Goal: Task Accomplishment & Management: Complete application form

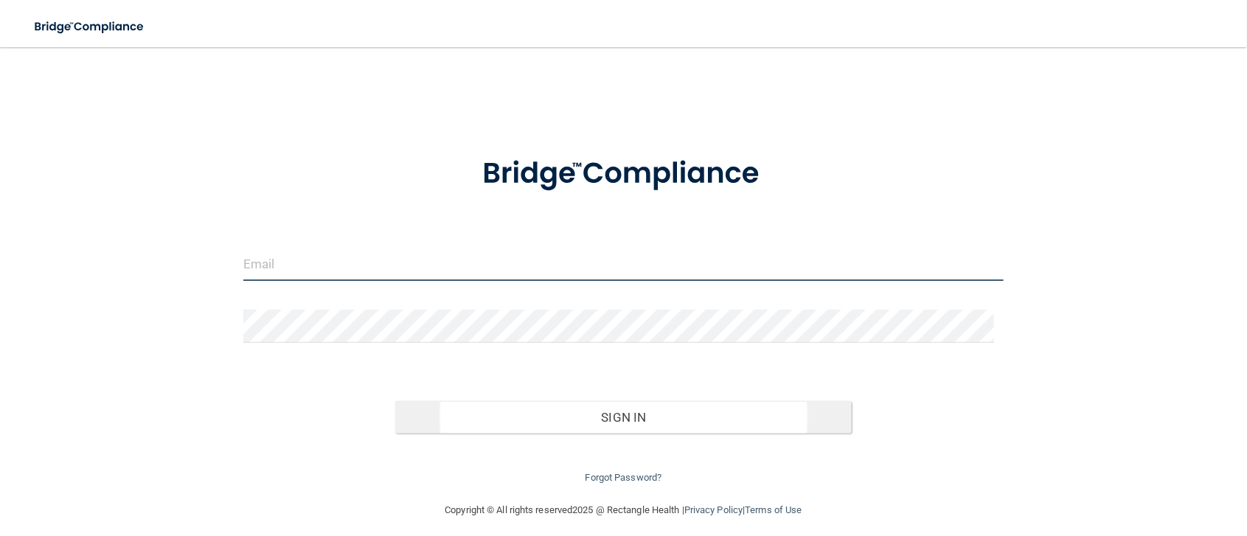
type input "[EMAIL_ADDRESS][DOMAIN_NAME]"
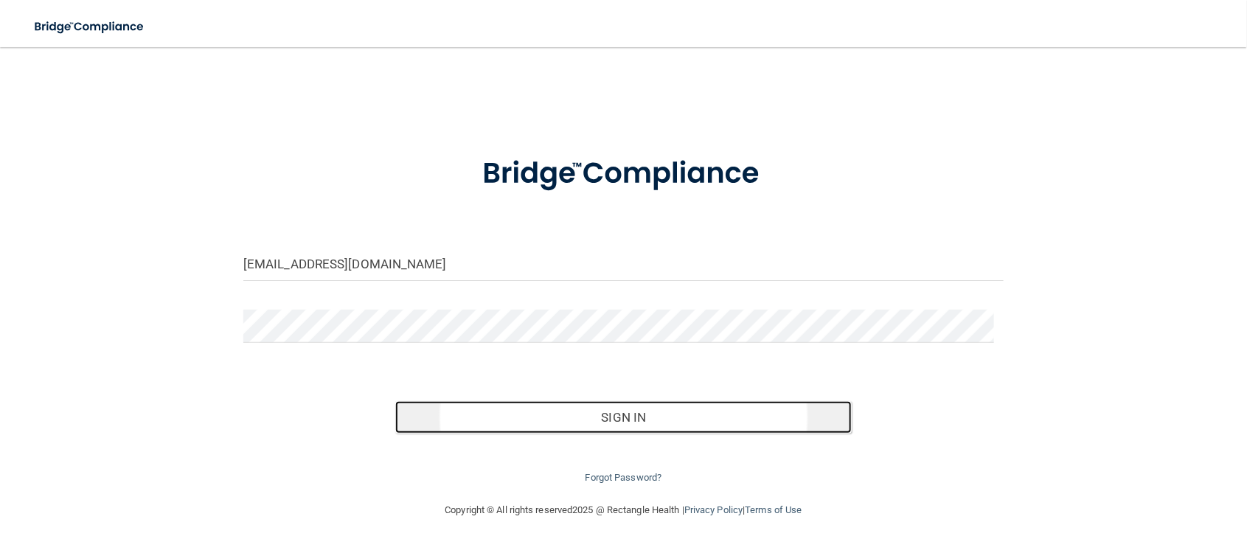
click at [602, 414] on button "Sign In" at bounding box center [623, 417] width 456 height 32
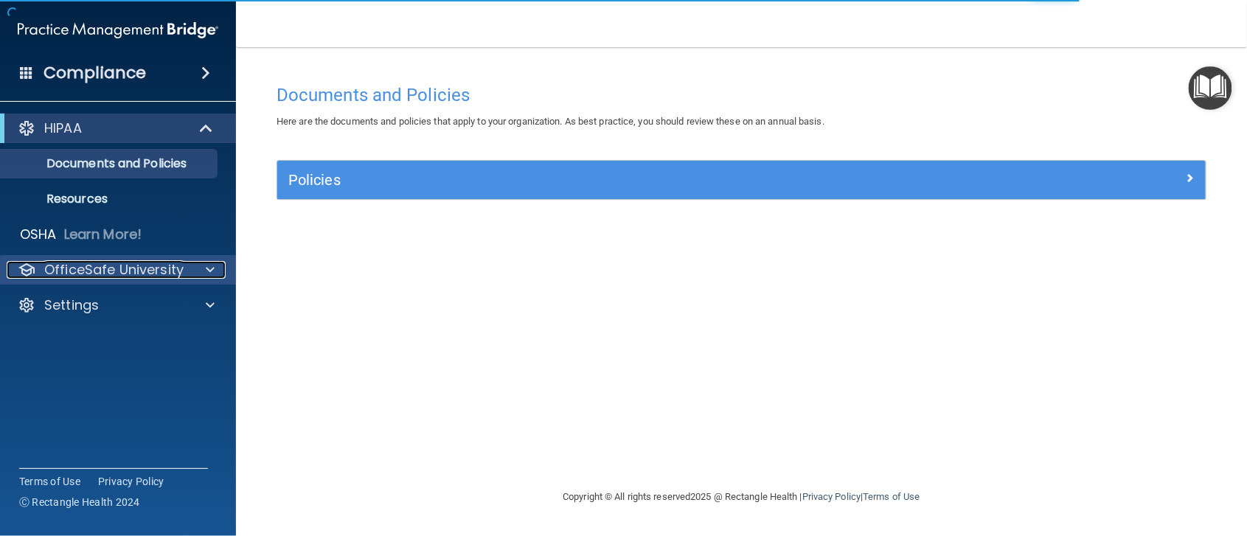
click at [210, 270] on span at bounding box center [210, 270] width 9 height 18
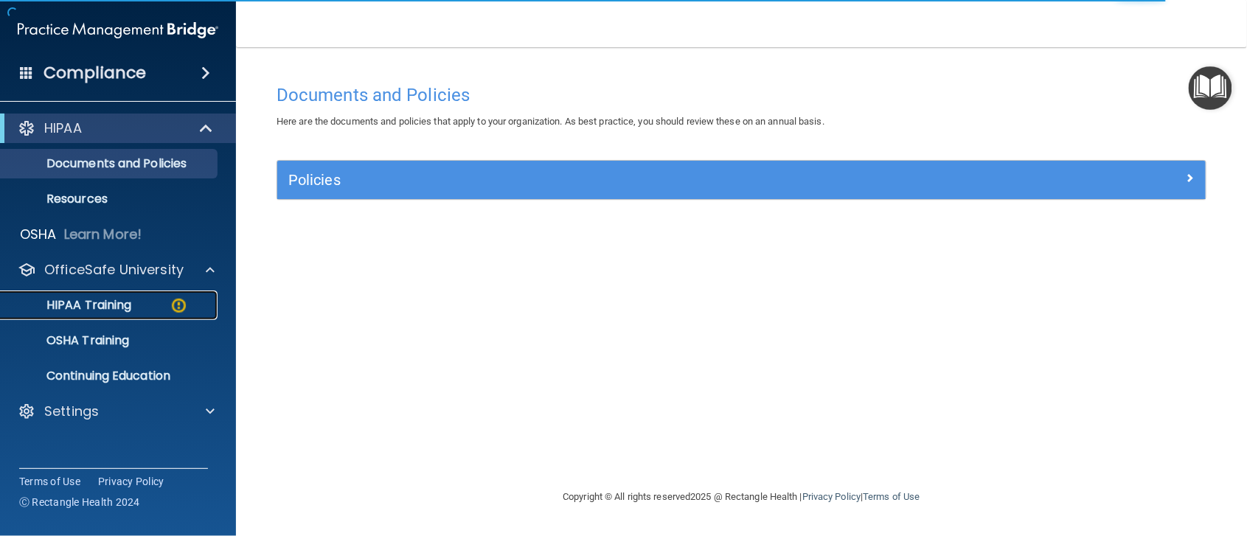
click at [105, 302] on p "HIPAA Training" at bounding box center [71, 305] width 122 height 15
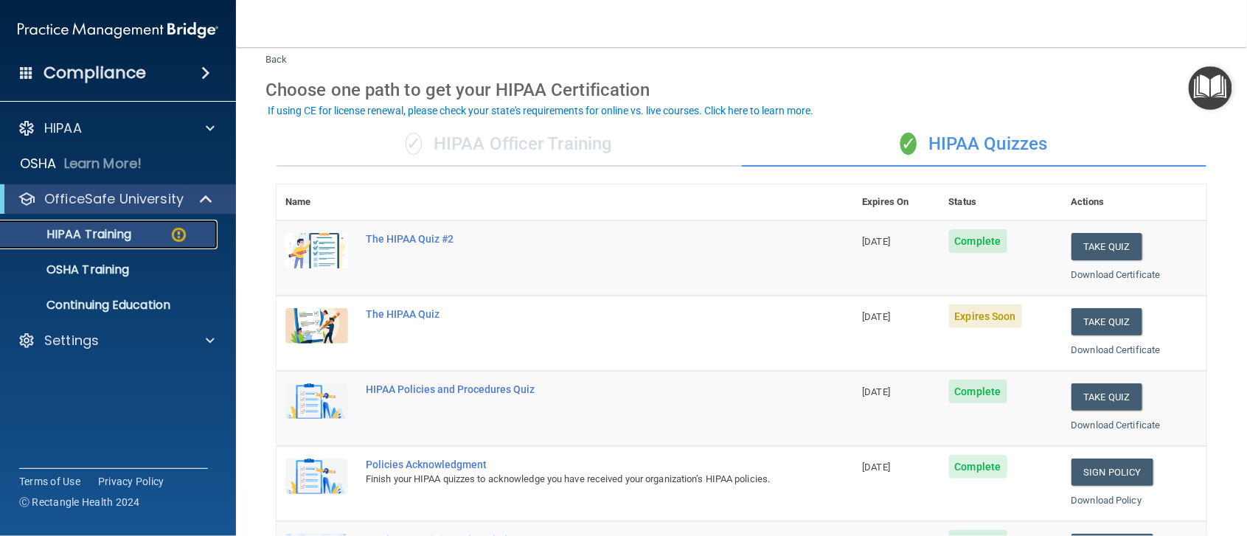
scroll to position [184, 0]
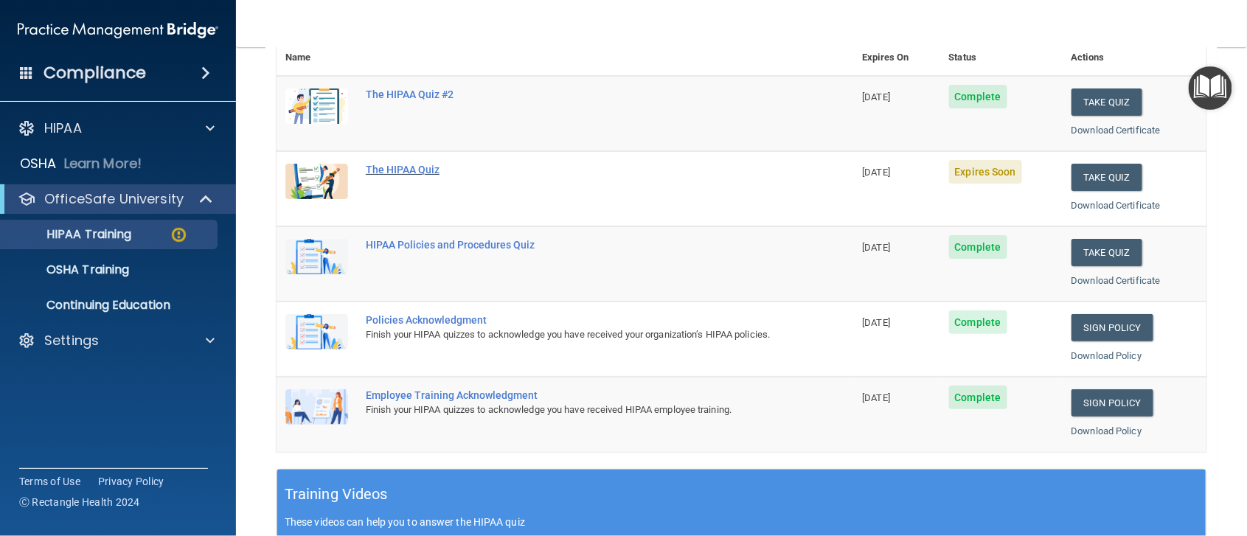
click at [389, 167] on div "The HIPAA Quiz" at bounding box center [573, 170] width 414 height 12
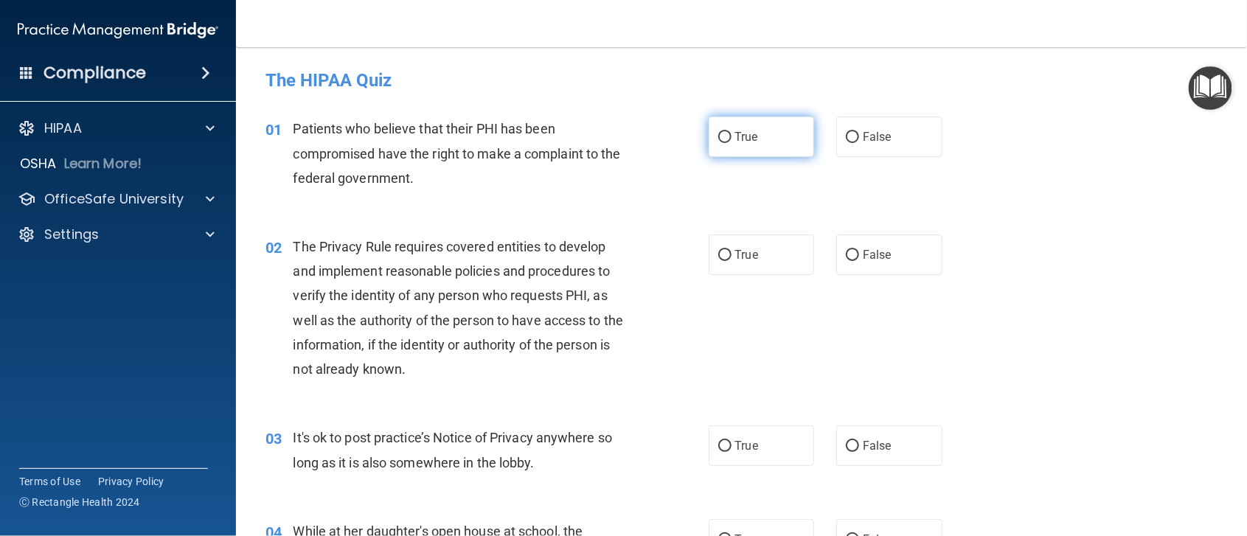
click at [718, 136] on input "True" at bounding box center [724, 137] width 13 height 11
radio input "true"
click at [718, 254] on input "True" at bounding box center [724, 255] width 13 height 11
radio input "true"
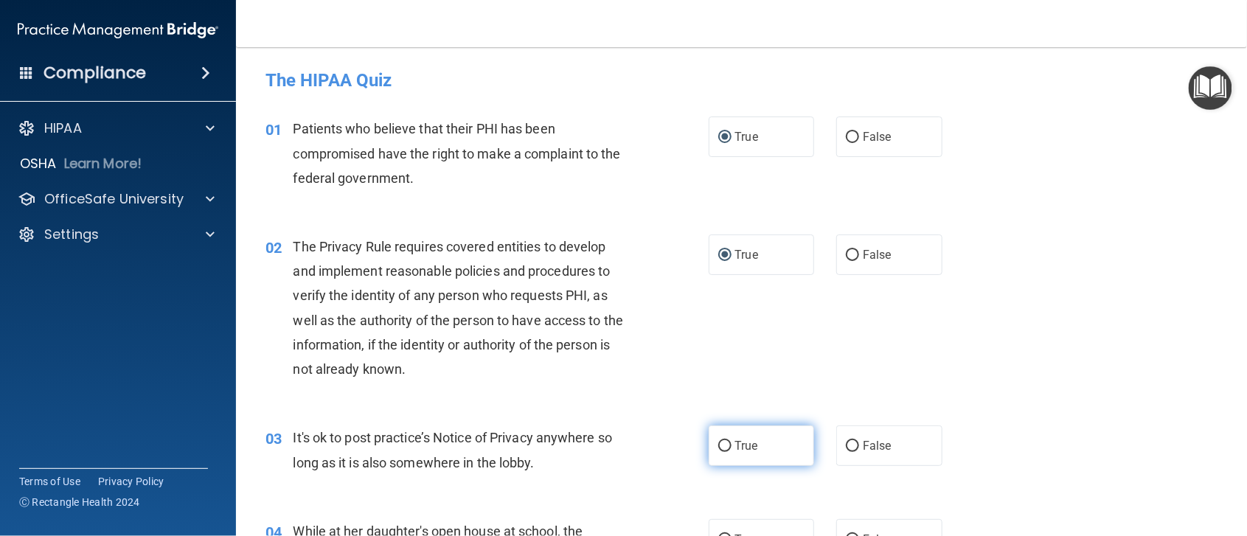
click at [718, 443] on input "True" at bounding box center [724, 446] width 13 height 11
radio input "true"
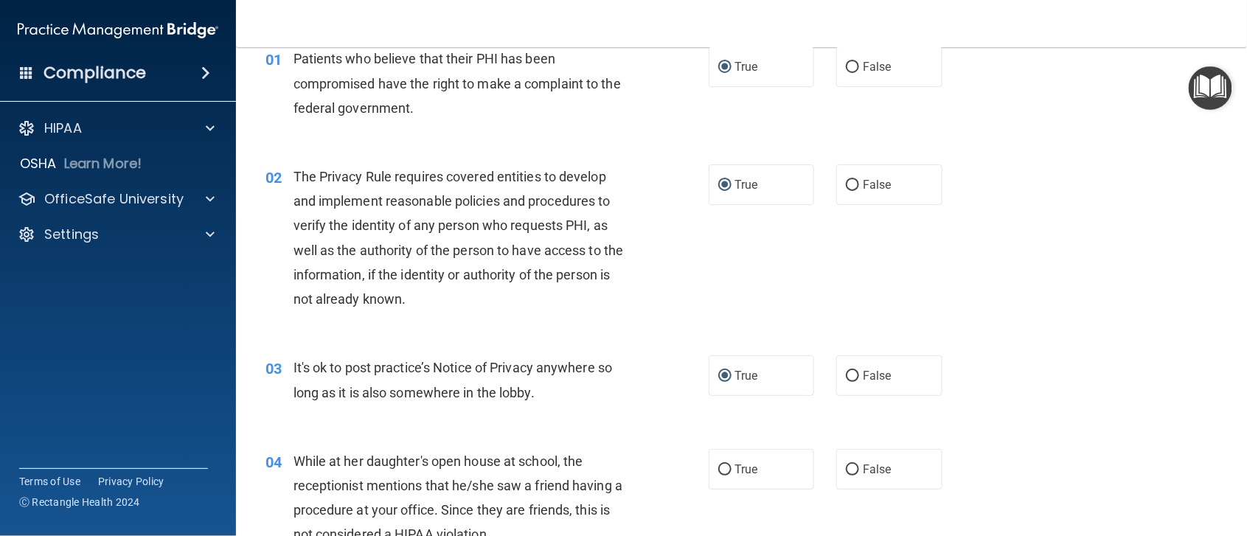
scroll to position [78, 0]
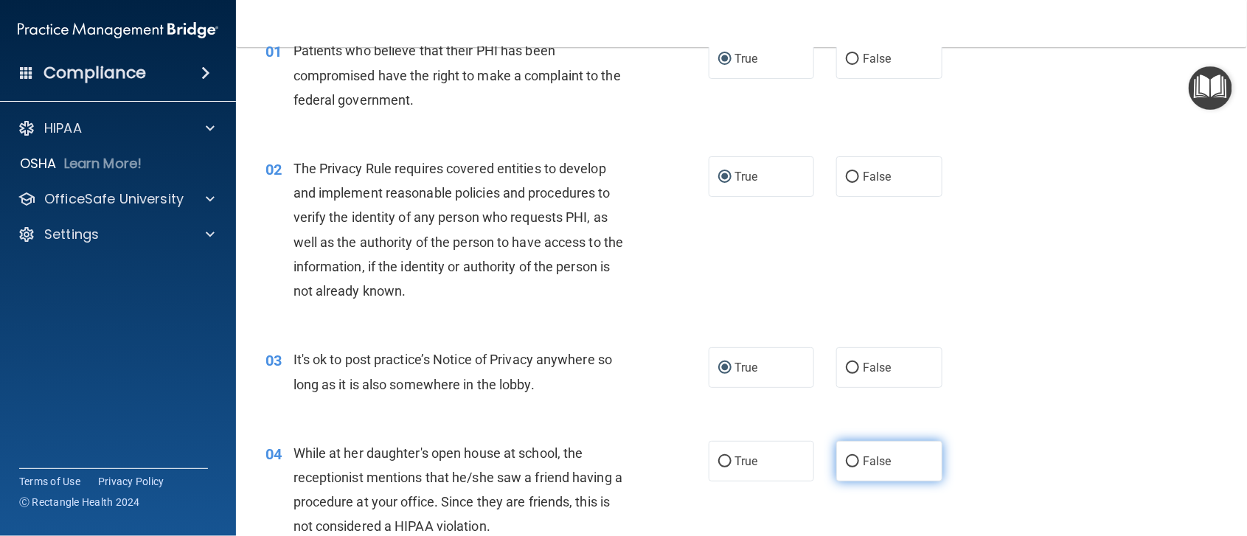
click at [846, 456] on input "False" at bounding box center [852, 461] width 13 height 11
radio input "true"
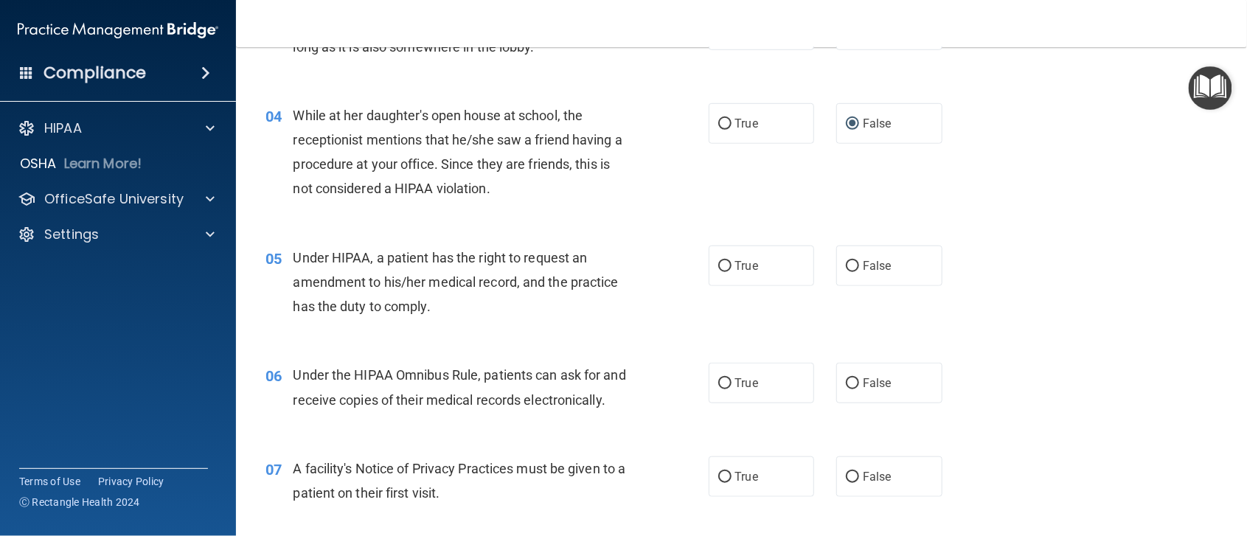
scroll to position [433, 0]
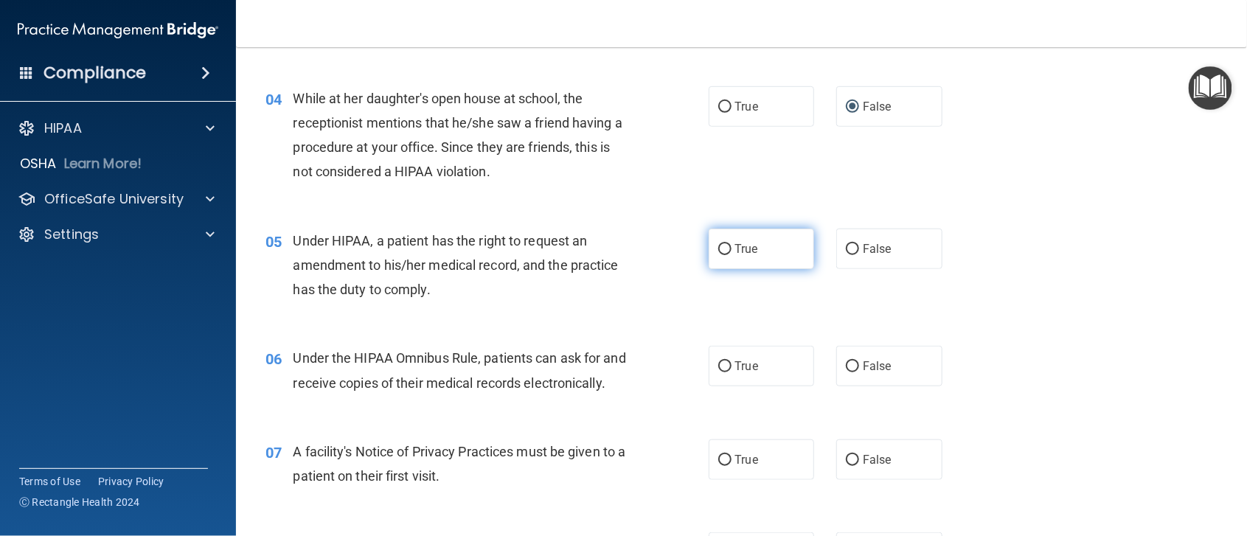
click at [718, 249] on input "True" at bounding box center [724, 249] width 13 height 11
radio input "true"
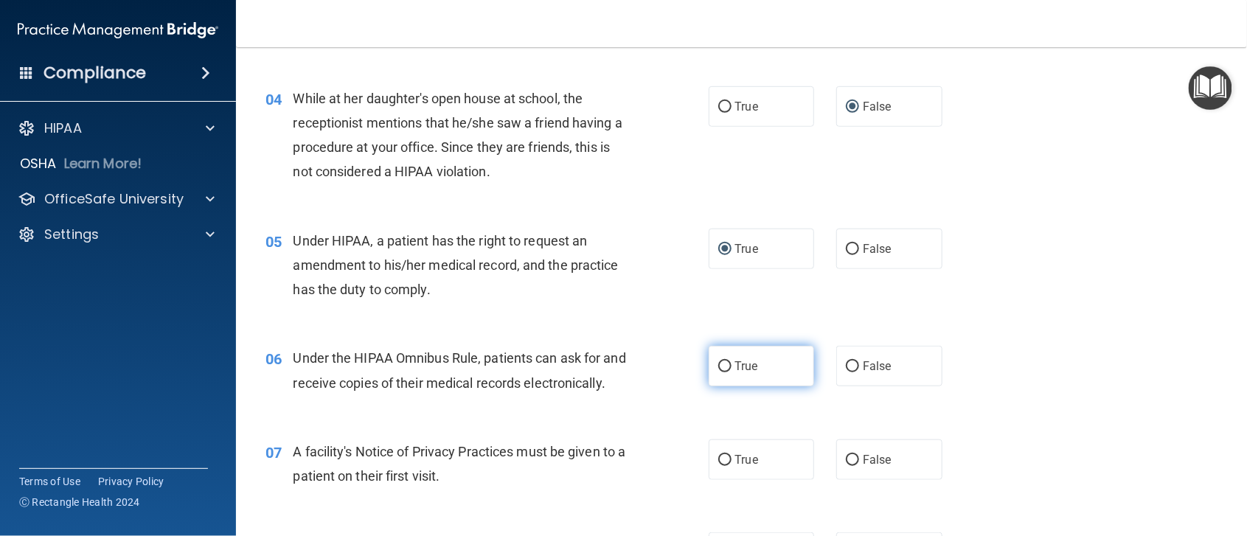
click at [718, 361] on input "True" at bounding box center [724, 366] width 13 height 11
radio input "true"
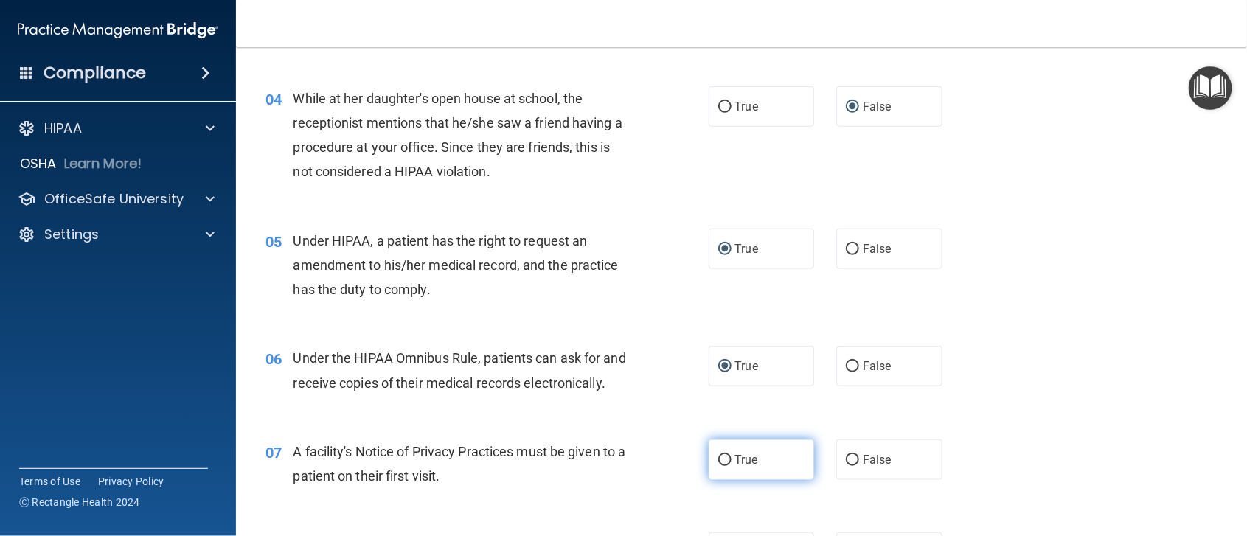
click at [718, 466] on input "True" at bounding box center [724, 460] width 13 height 11
radio input "true"
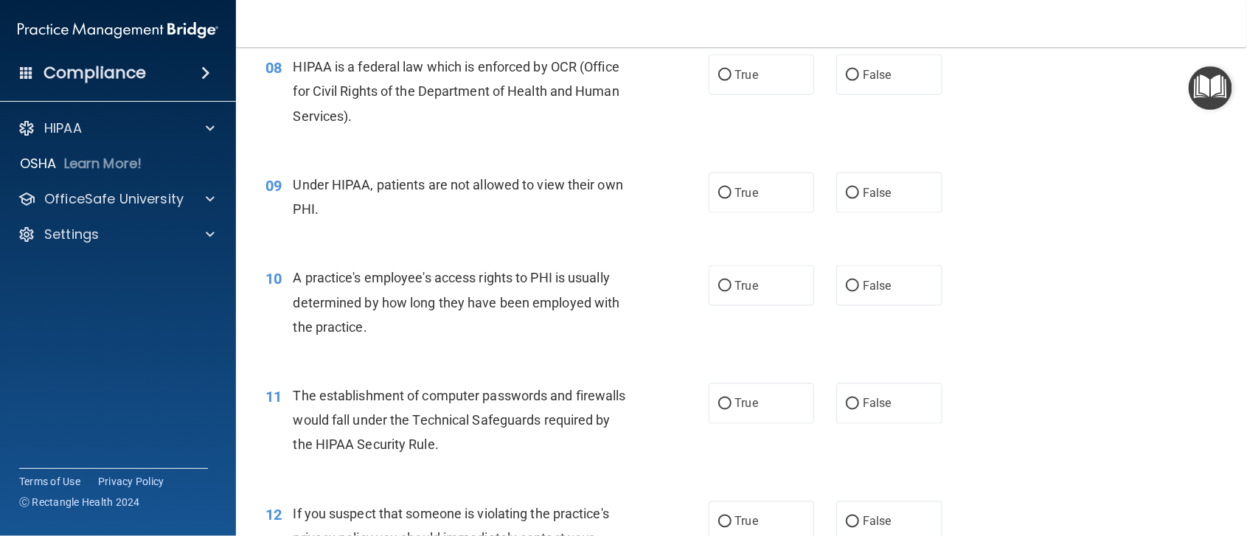
scroll to position [931, 0]
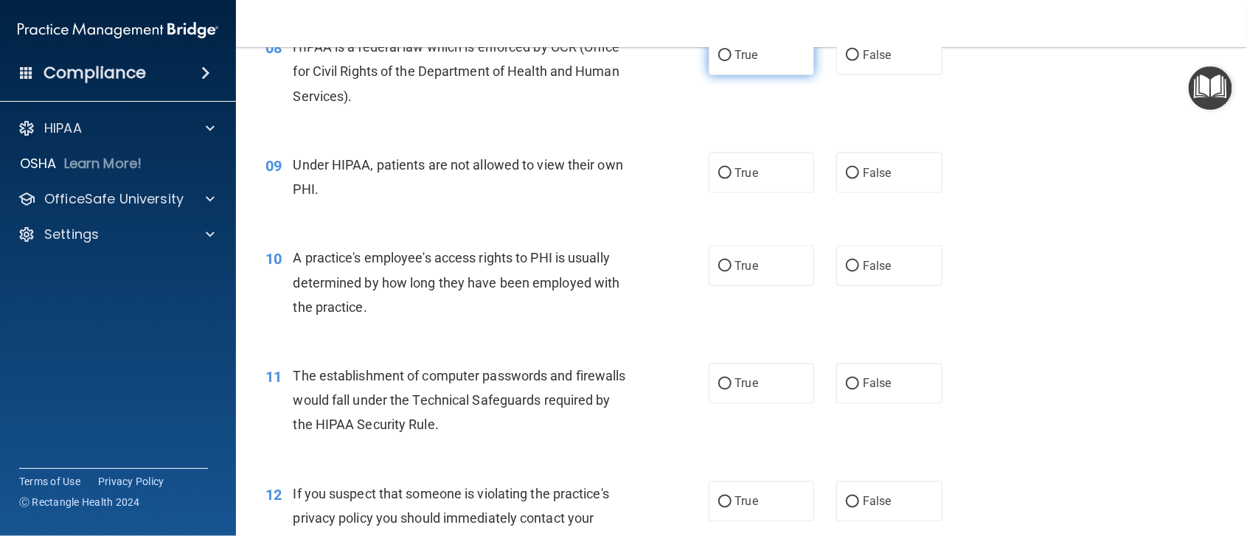
click at [720, 61] on input "True" at bounding box center [724, 55] width 13 height 11
radio input "true"
click at [846, 179] on input "False" at bounding box center [852, 173] width 13 height 11
radio input "true"
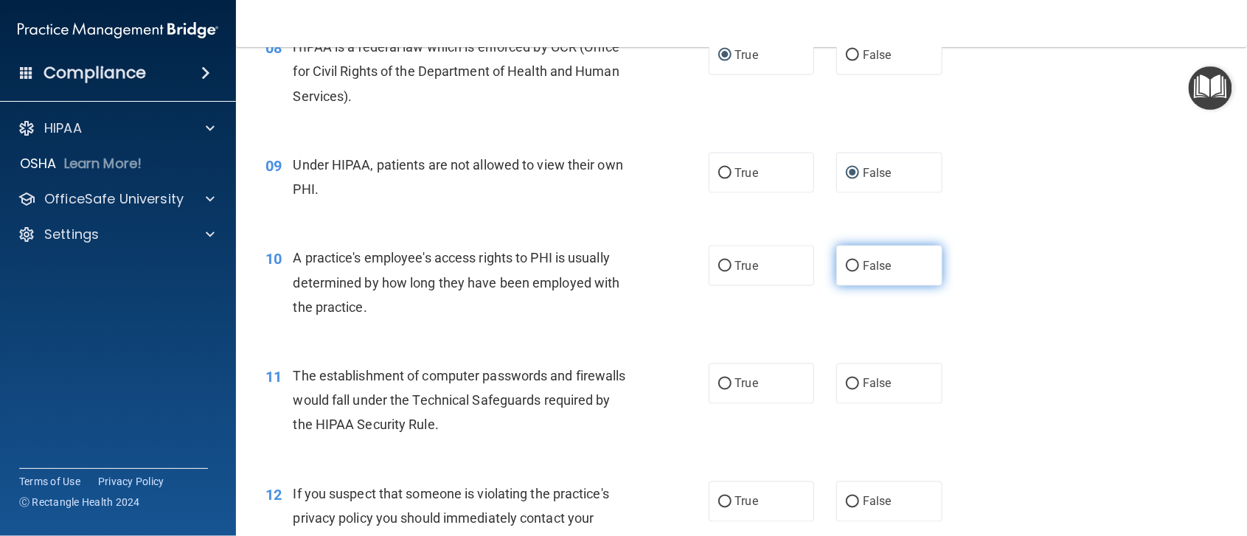
click at [846, 272] on input "False" at bounding box center [852, 266] width 13 height 11
radio input "true"
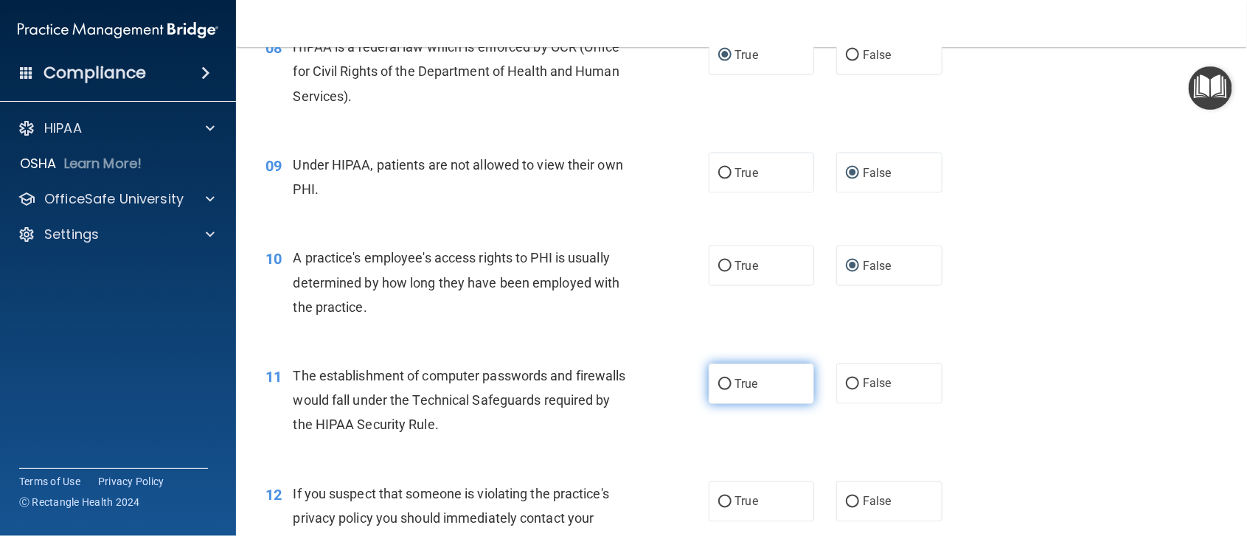
click at [719, 390] on input "True" at bounding box center [724, 384] width 13 height 11
radio input "true"
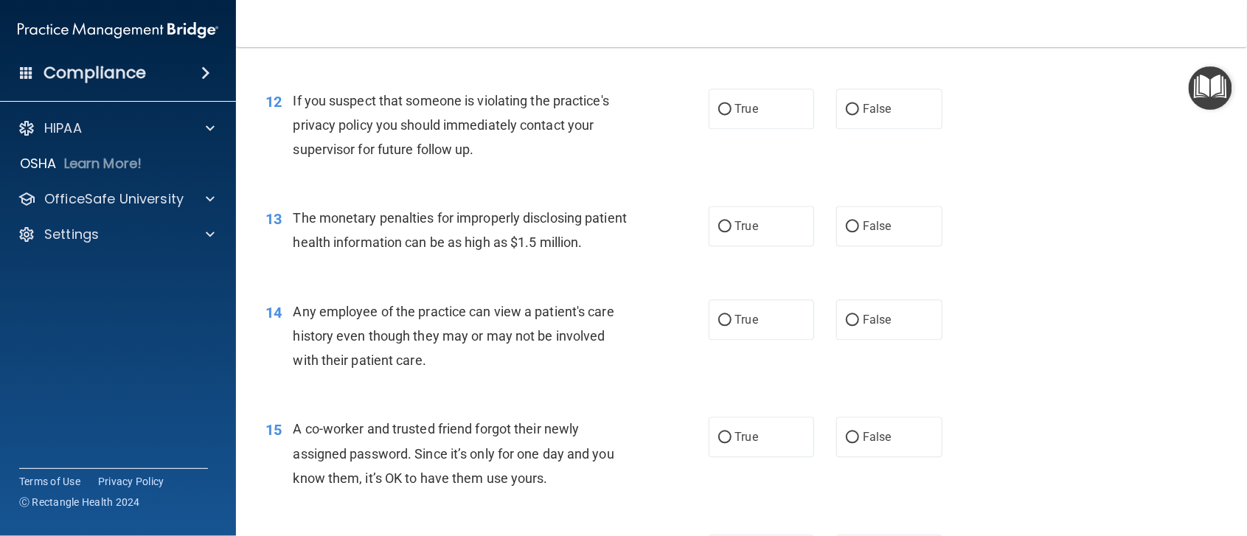
scroll to position [1363, 0]
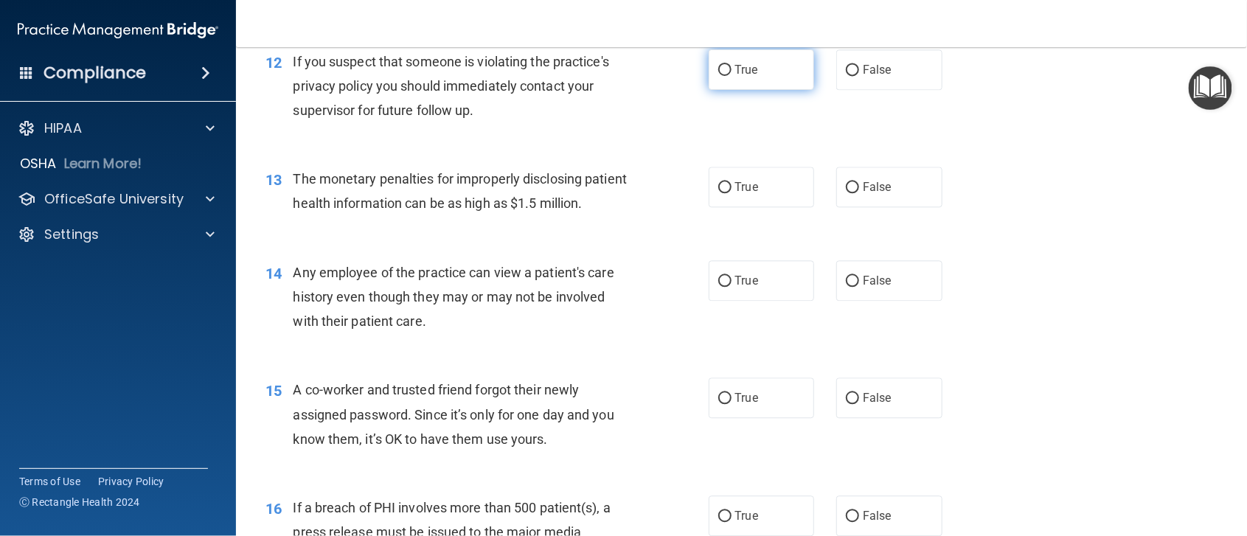
click at [718, 76] on input "True" at bounding box center [724, 70] width 13 height 11
radio input "true"
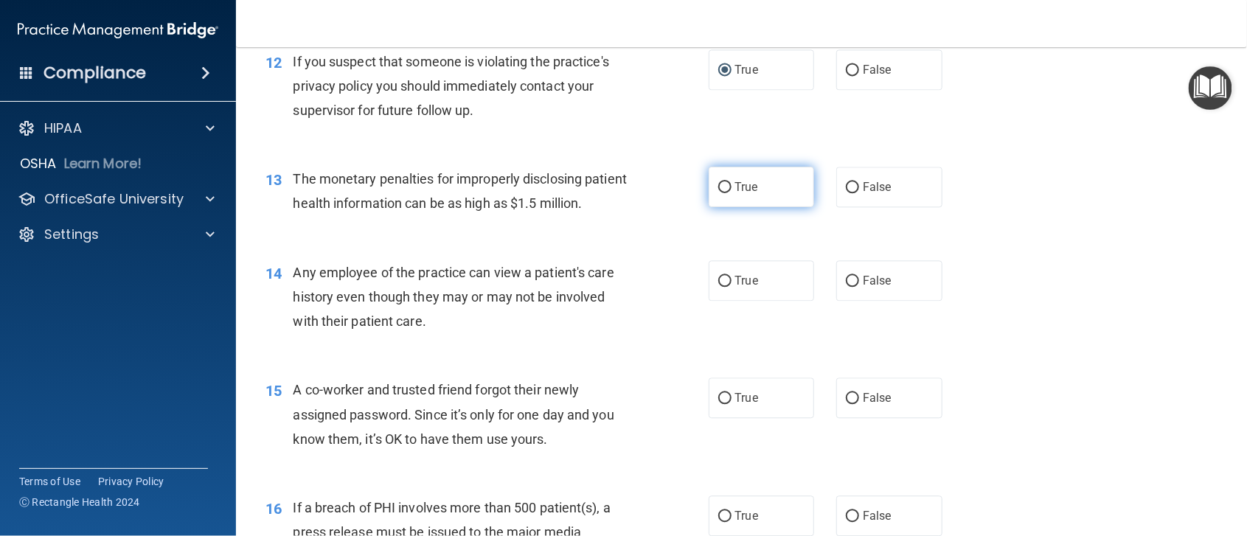
click at [718, 193] on input "True" at bounding box center [724, 187] width 13 height 11
radio input "true"
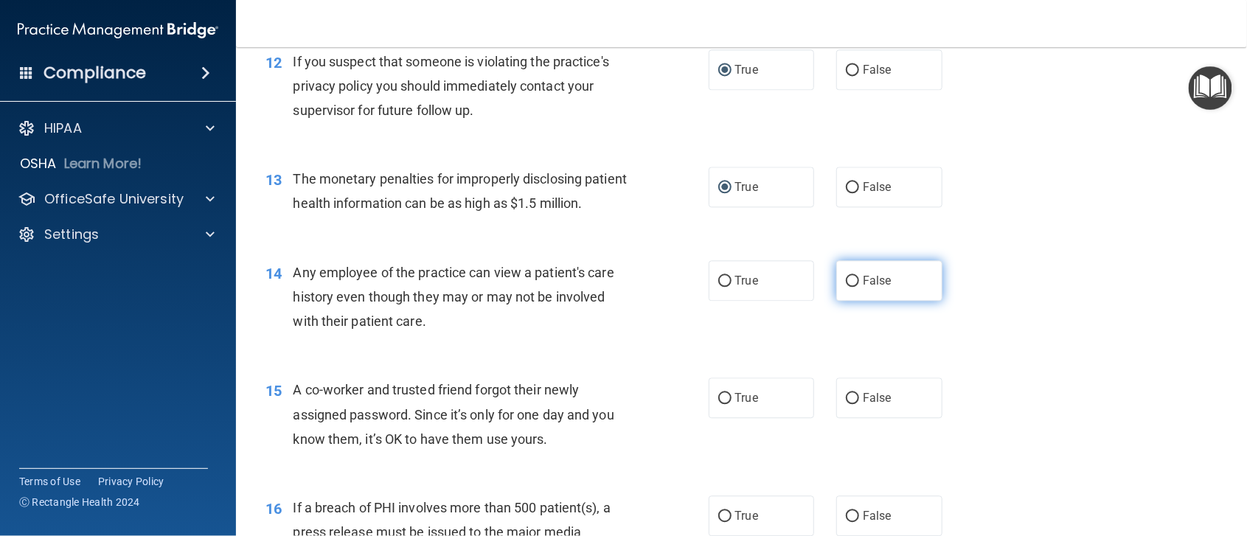
click at [846, 287] on input "False" at bounding box center [852, 281] width 13 height 11
radio input "true"
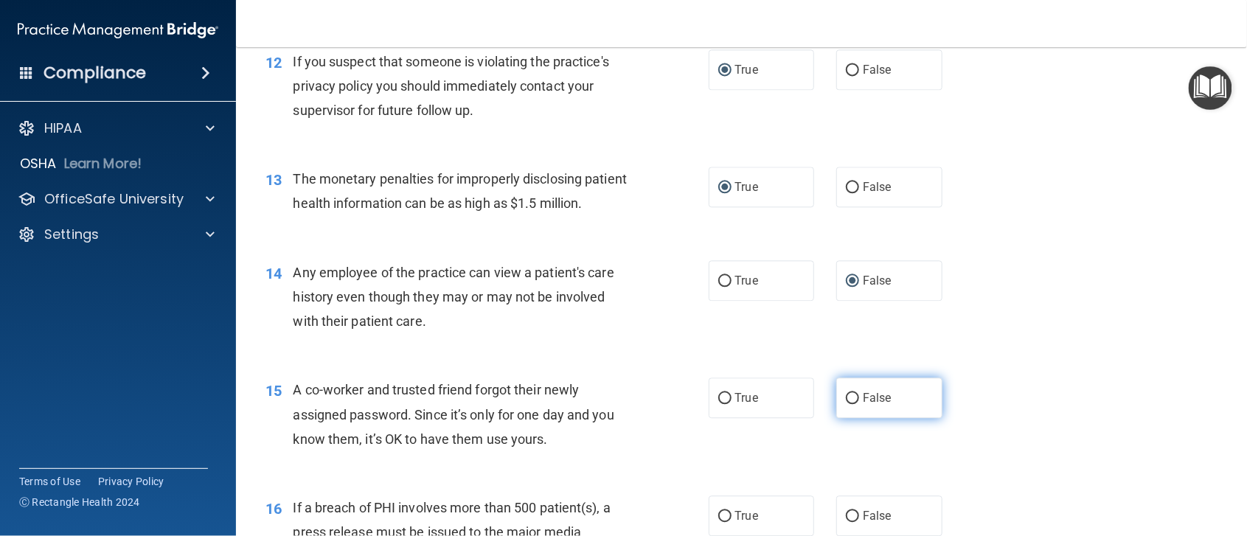
click at [846, 404] on input "False" at bounding box center [852, 398] width 13 height 11
radio input "true"
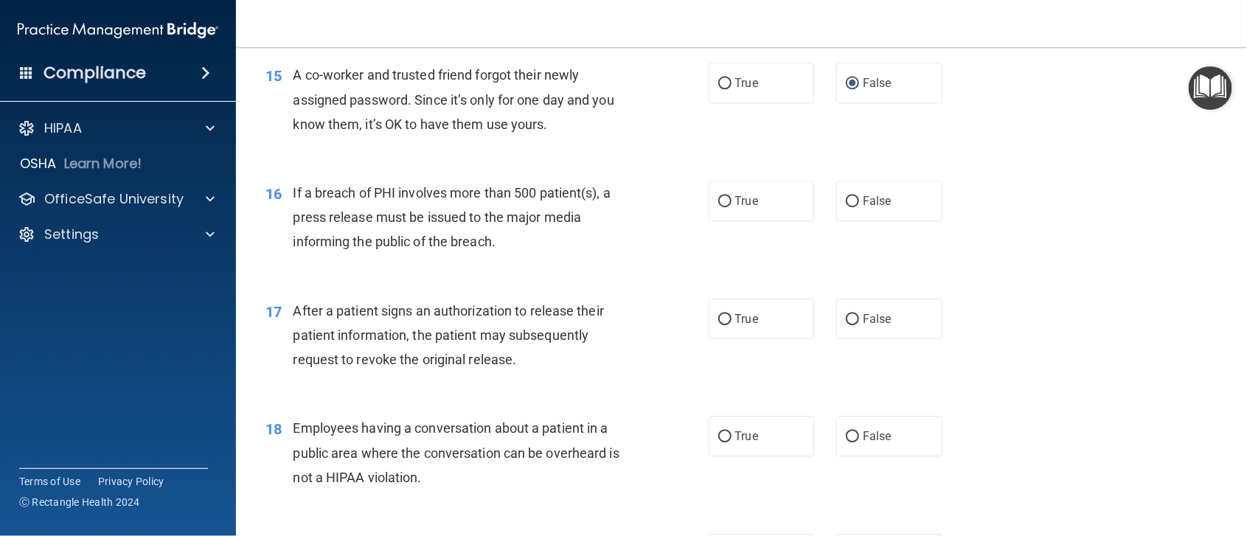
scroll to position [1742, 0]
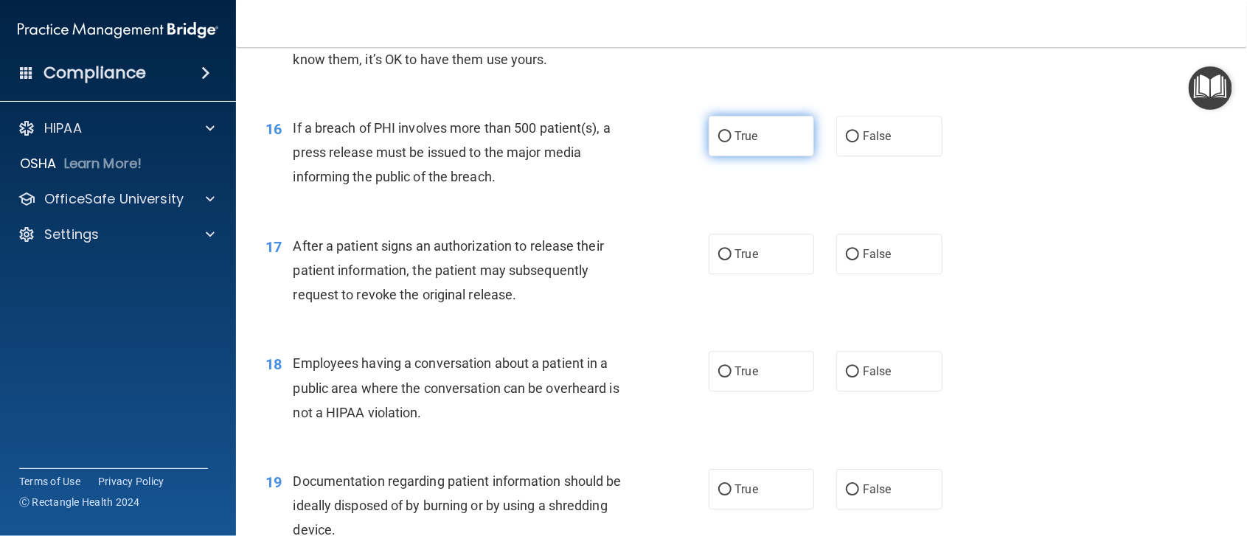
click at [718, 142] on input "True" at bounding box center [724, 136] width 13 height 11
radio input "true"
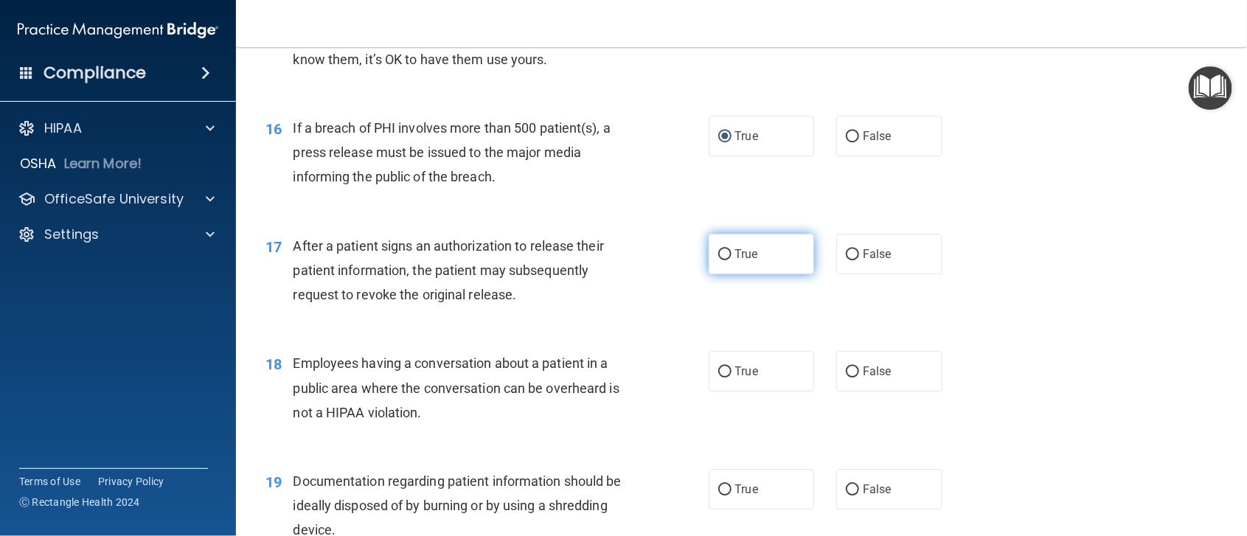
click at [718, 260] on input "True" at bounding box center [724, 254] width 13 height 11
radio input "true"
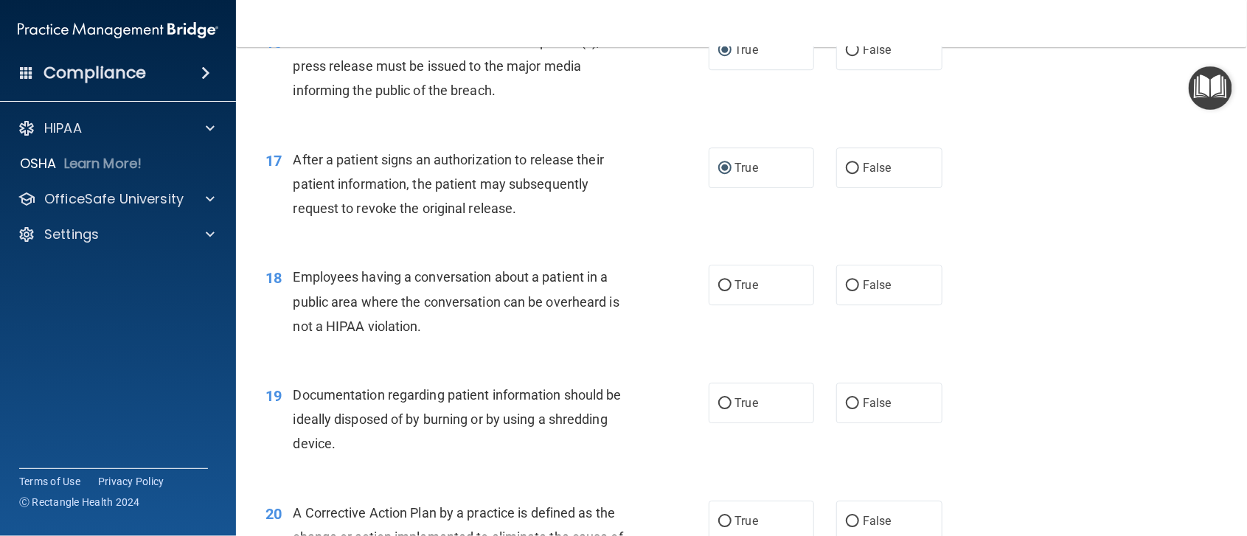
scroll to position [1847, 0]
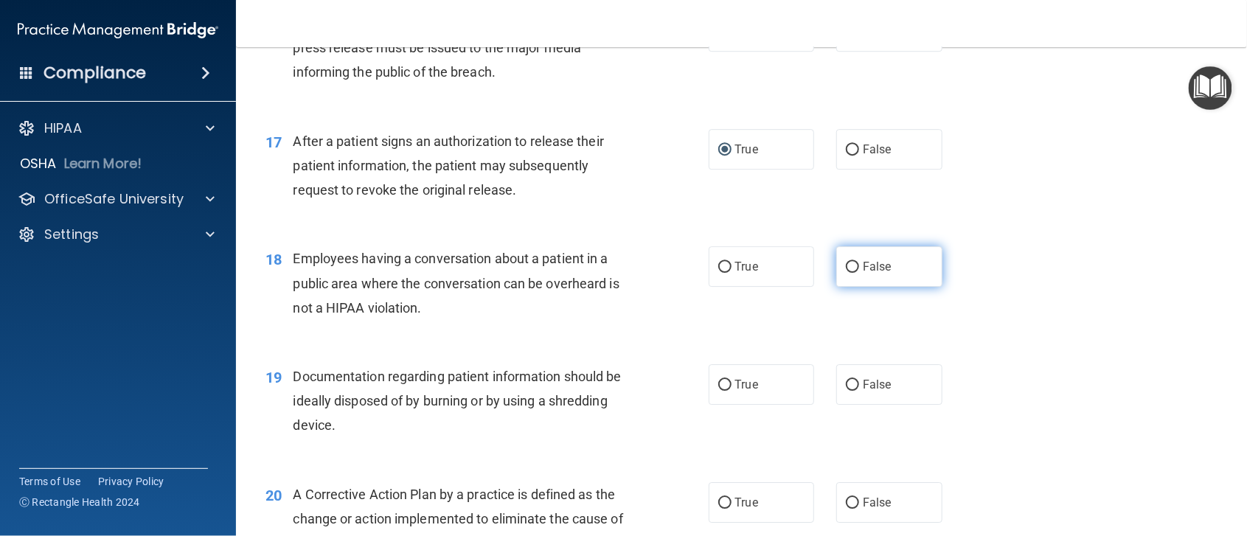
click at [847, 273] on input "False" at bounding box center [852, 267] width 13 height 11
radio input "true"
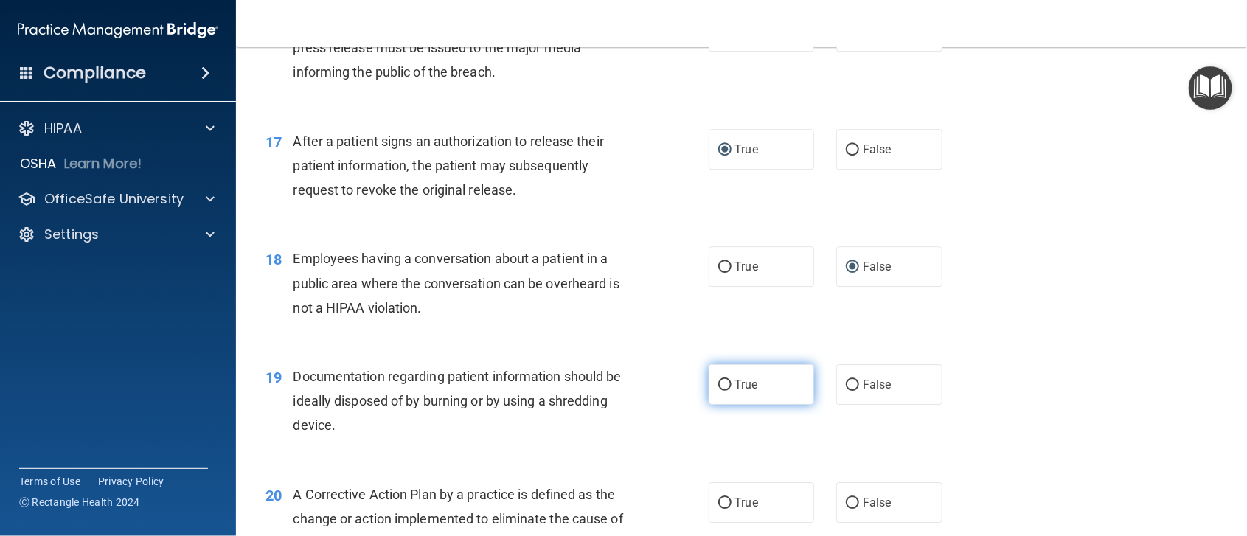
click at [719, 391] on input "True" at bounding box center [724, 385] width 13 height 11
radio input "true"
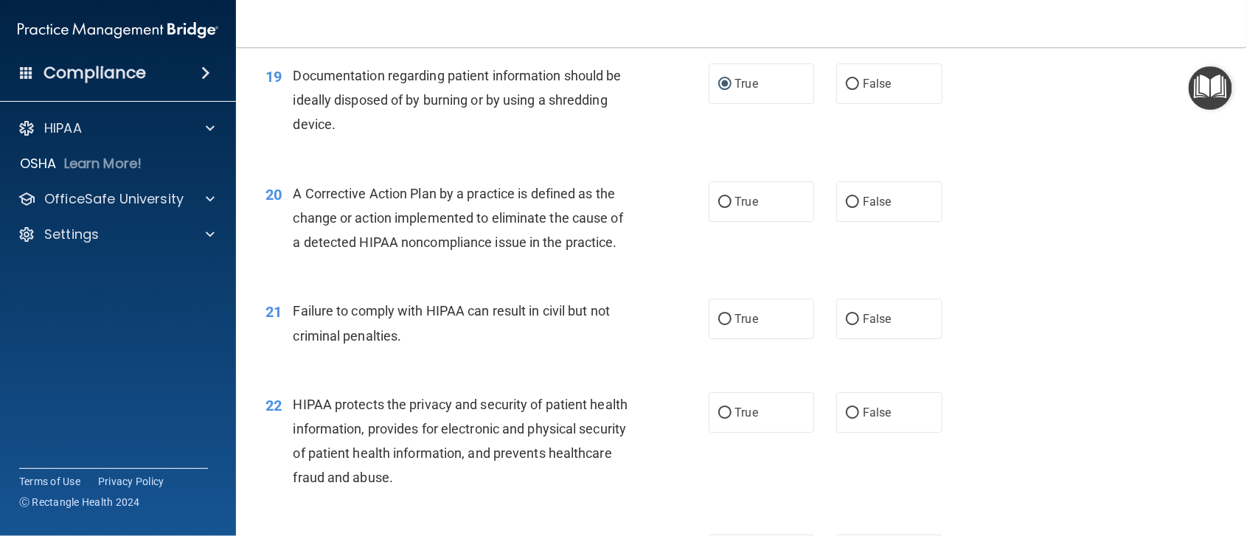
scroll to position [2332, 0]
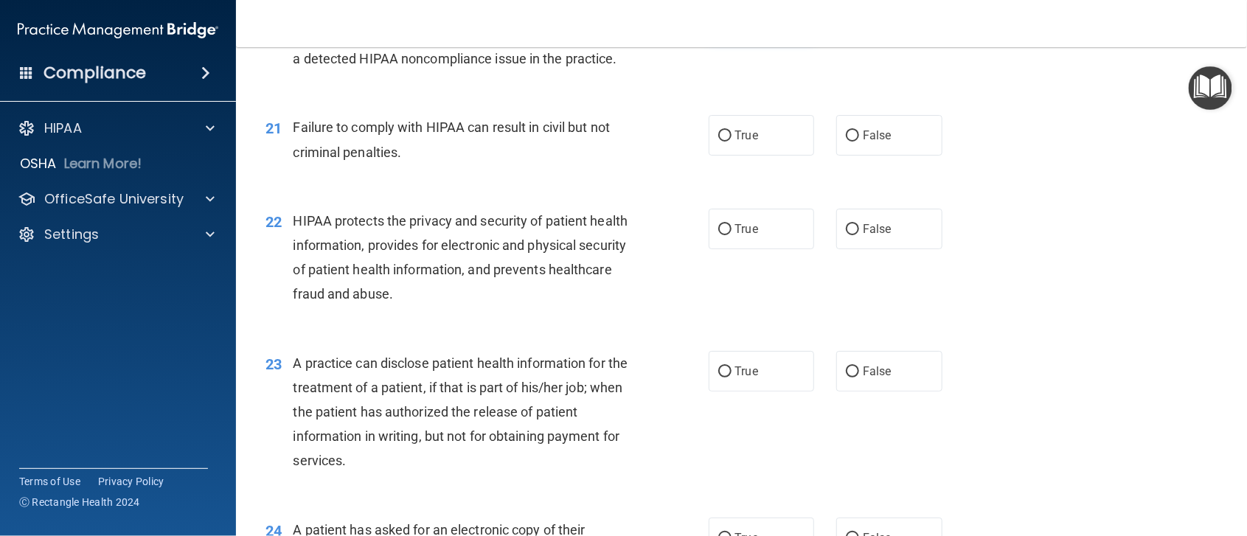
click at [719, 24] on input "True" at bounding box center [724, 18] width 13 height 11
radio input "true"
click at [846, 142] on input "False" at bounding box center [852, 136] width 13 height 11
radio input "true"
click at [720, 235] on input "True" at bounding box center [724, 229] width 13 height 11
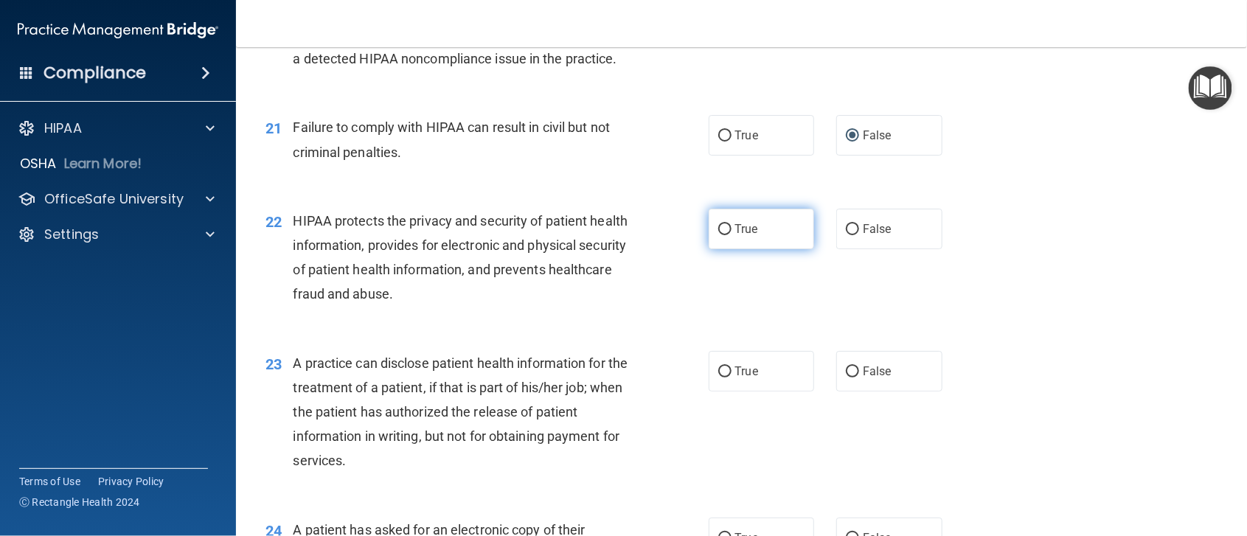
radio input "true"
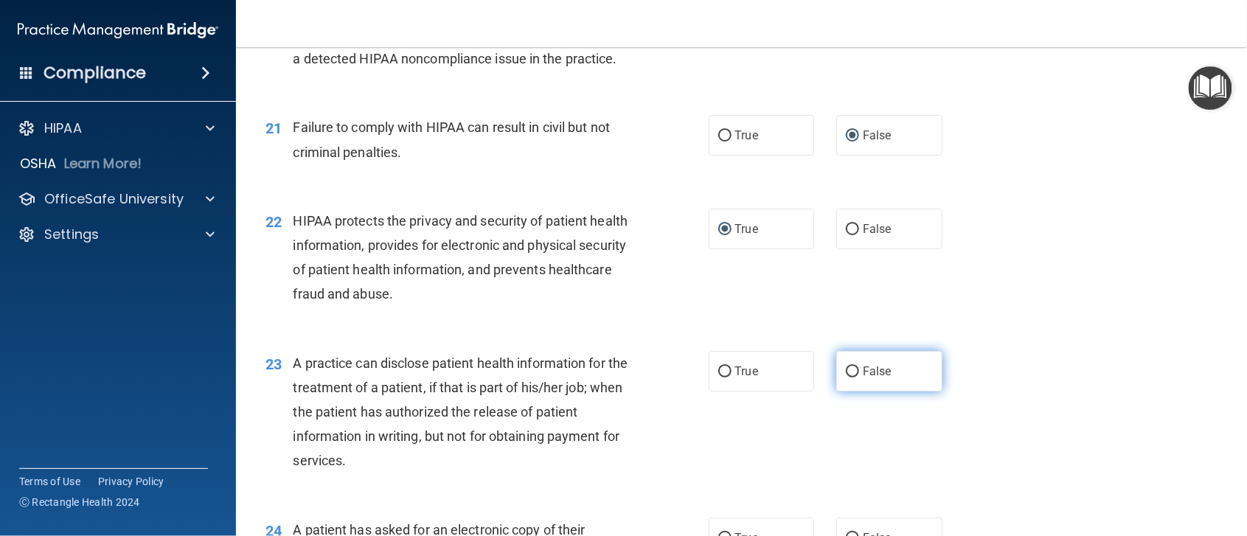
click at [846, 378] on input "False" at bounding box center [852, 371] width 13 height 11
radio input "true"
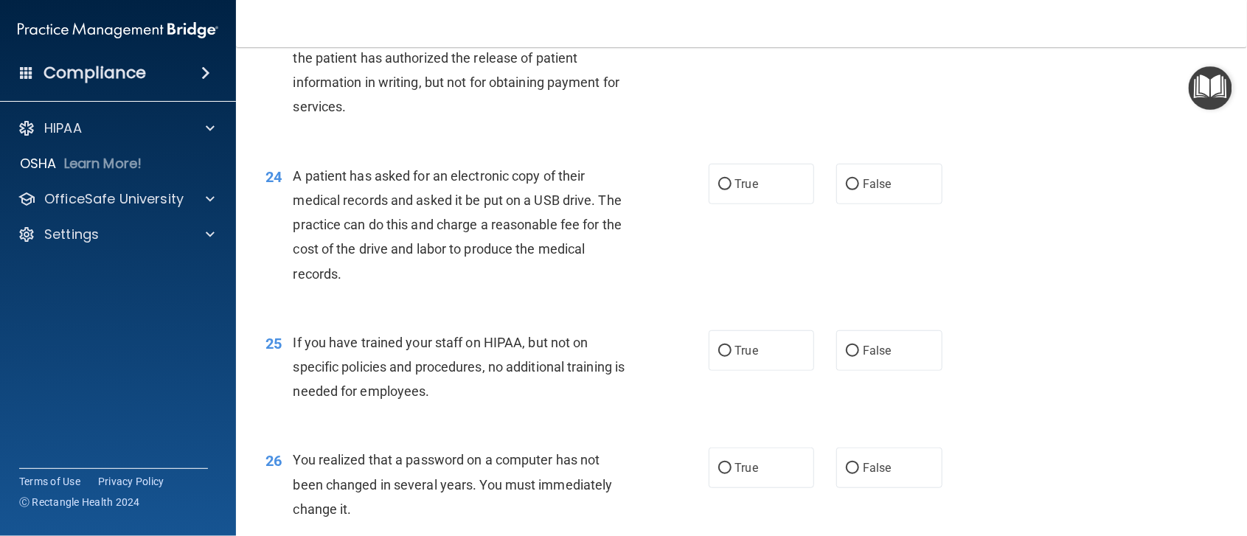
scroll to position [2843, 0]
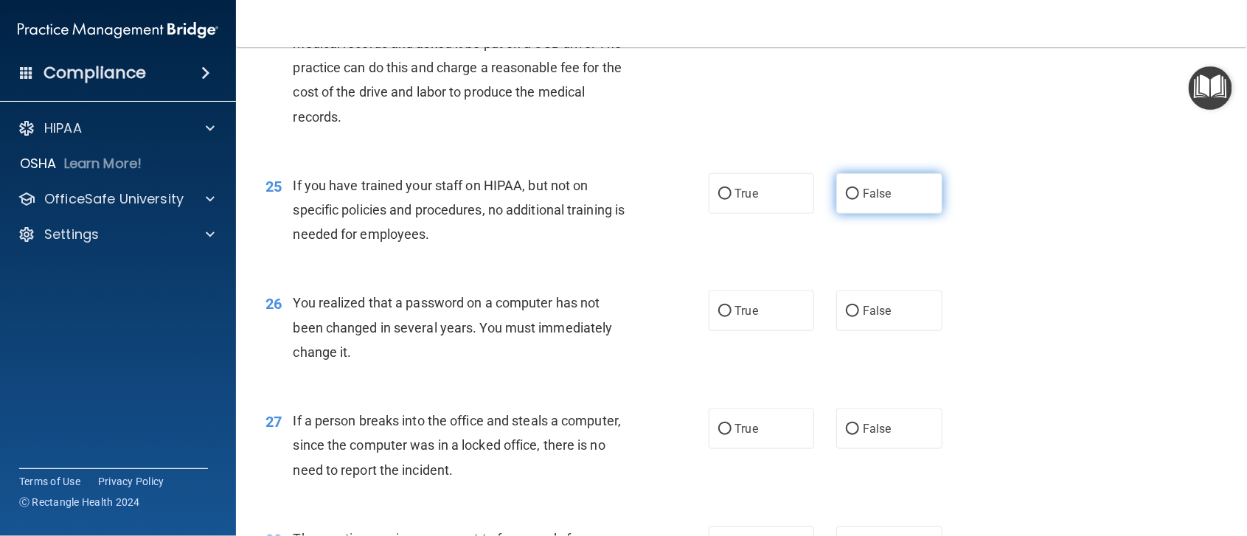
click at [846, 200] on input "False" at bounding box center [852, 194] width 13 height 11
radio input "true"
click at [847, 33] on input "False" at bounding box center [852, 27] width 13 height 11
radio input "true"
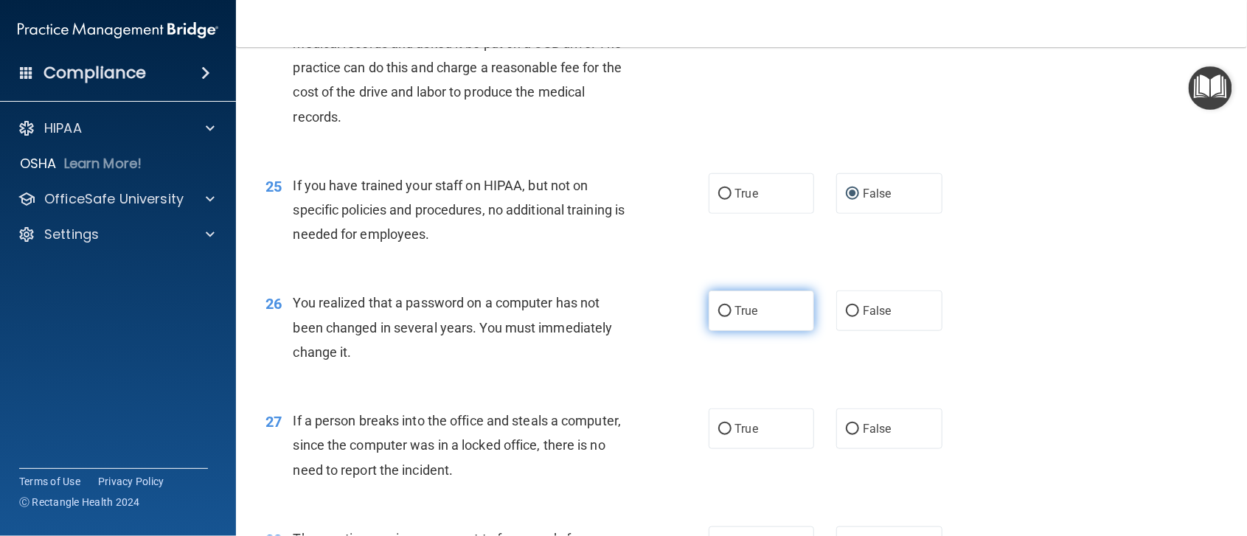
click at [718, 317] on input "True" at bounding box center [724, 311] width 13 height 11
radio input "true"
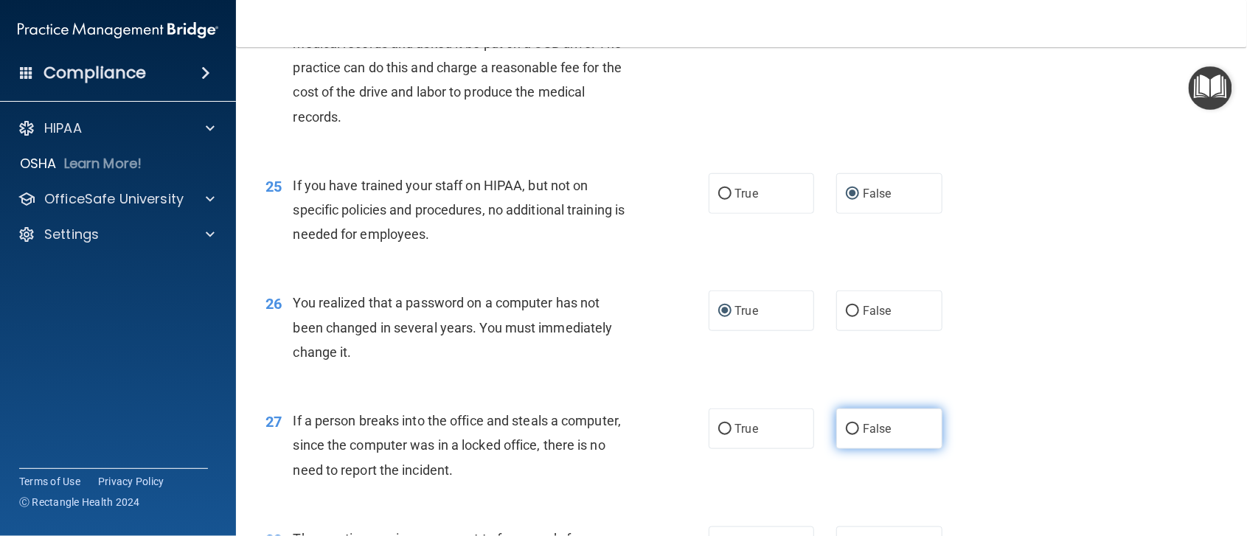
click at [846, 435] on input "False" at bounding box center [852, 429] width 13 height 11
radio input "true"
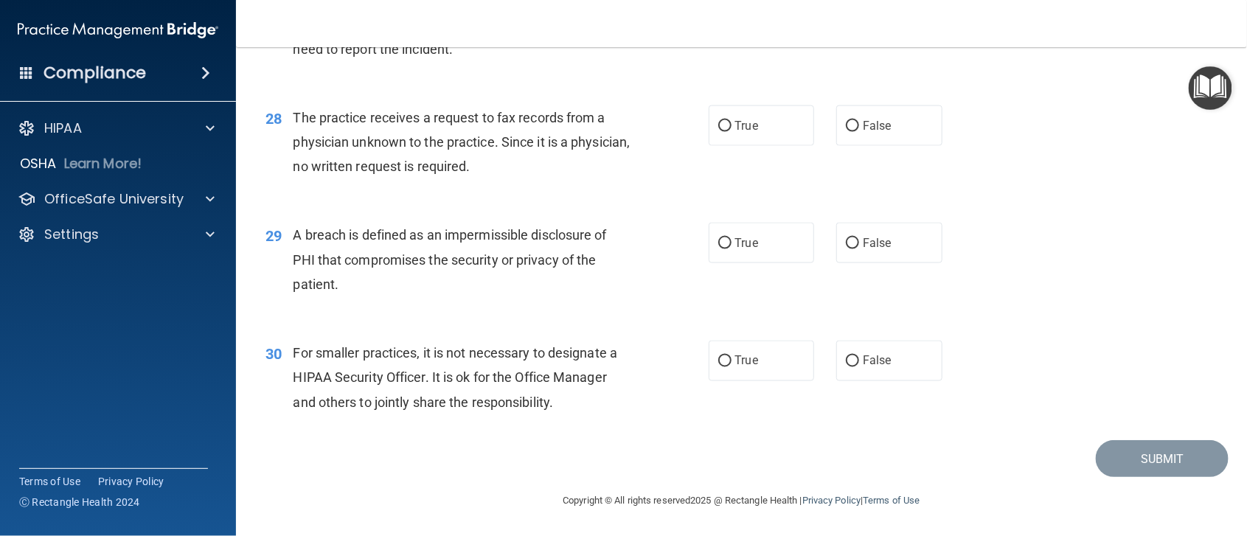
scroll to position [3312, 0]
click at [846, 127] on input "False" at bounding box center [852, 126] width 13 height 11
radio input "true"
click at [718, 241] on input "True" at bounding box center [724, 243] width 13 height 11
radio input "true"
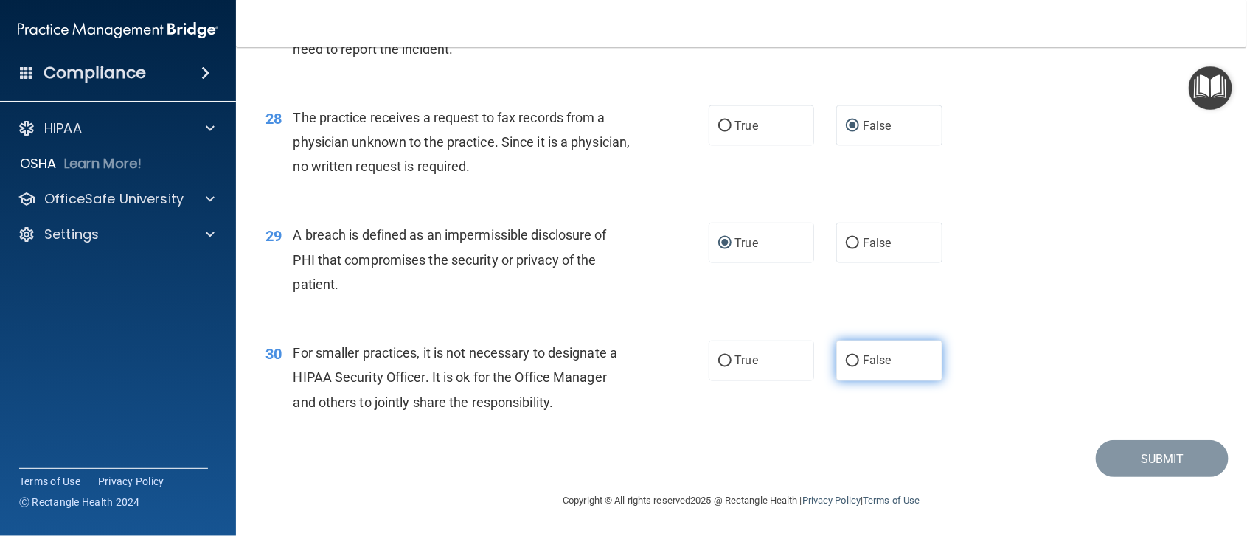
click at [846, 361] on input "False" at bounding box center [852, 361] width 13 height 11
radio input "true"
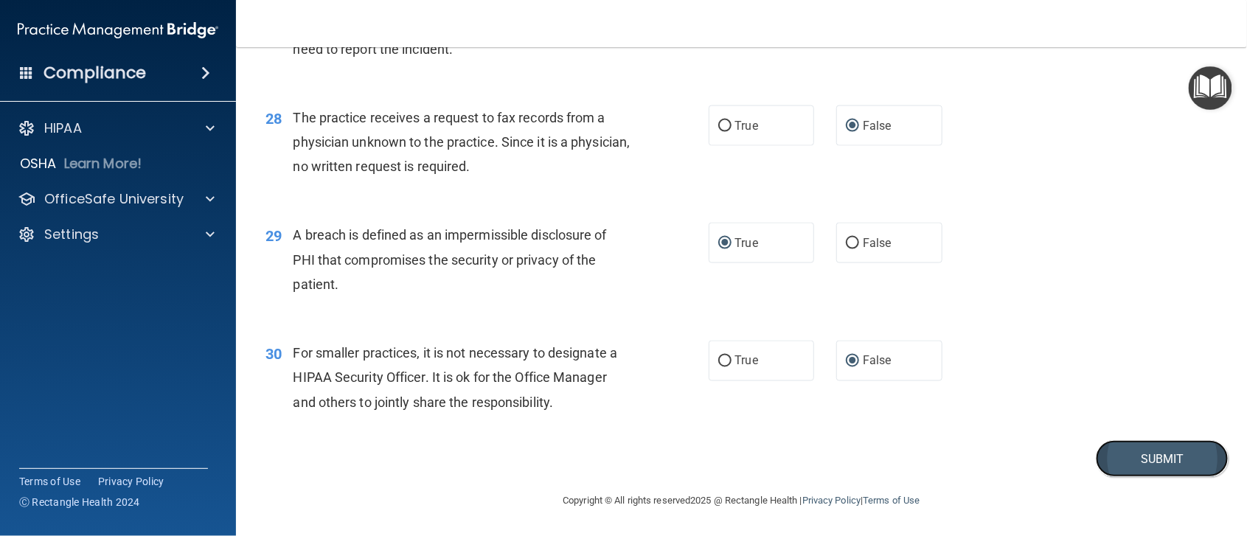
click at [1136, 458] on button "Submit" at bounding box center [1162, 459] width 133 height 38
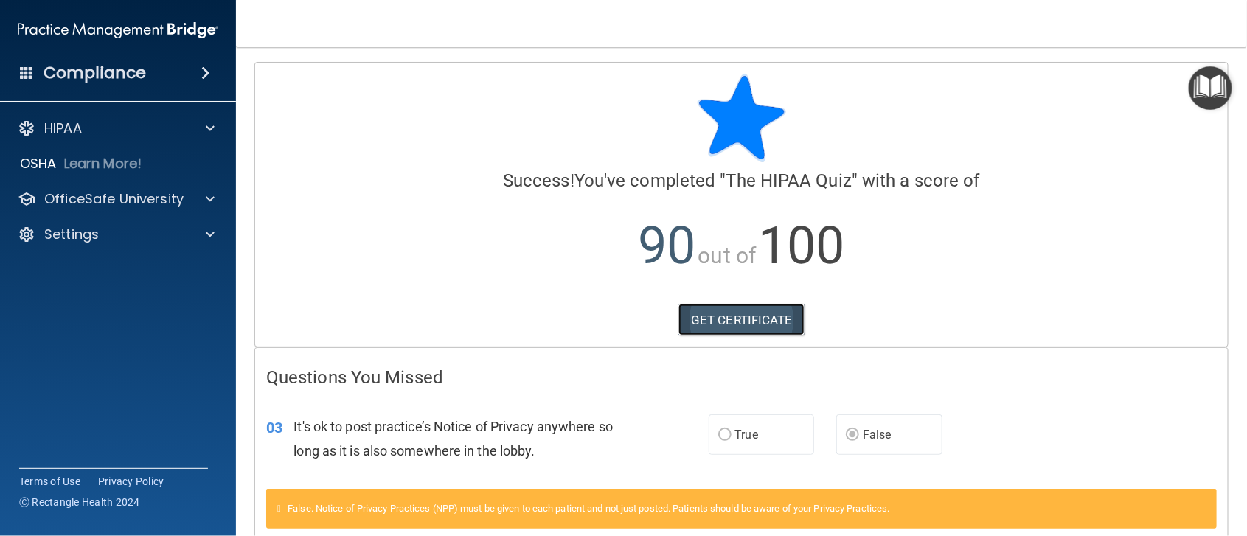
click at [720, 318] on link "GET CERTIFICATE" at bounding box center [741, 320] width 126 height 32
click at [210, 198] on span at bounding box center [210, 199] width 9 height 18
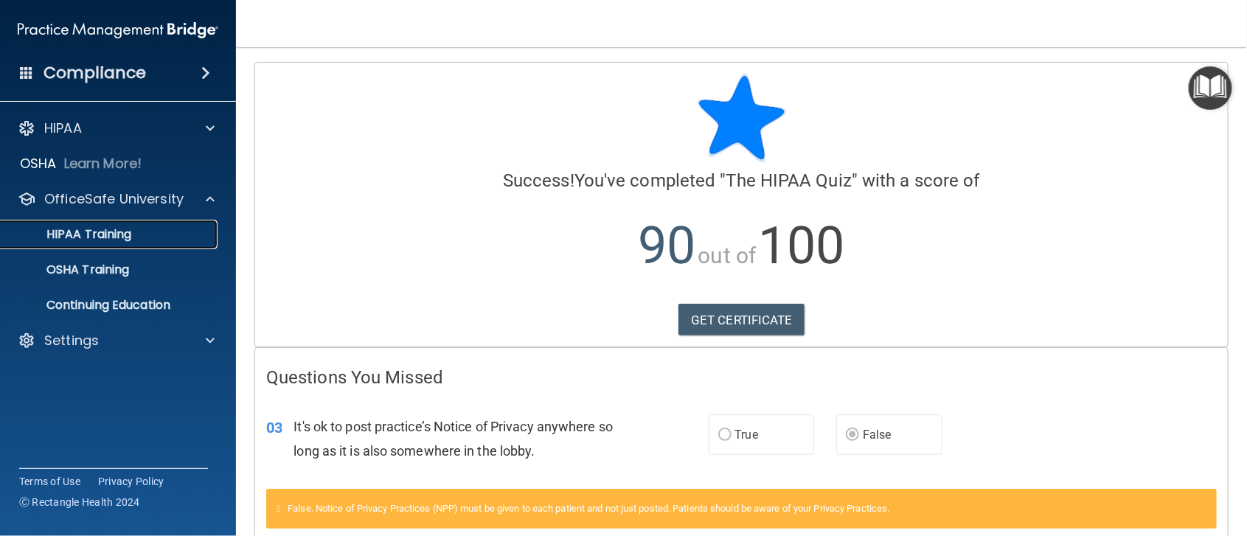
click at [105, 232] on p "HIPAA Training" at bounding box center [71, 234] width 122 height 15
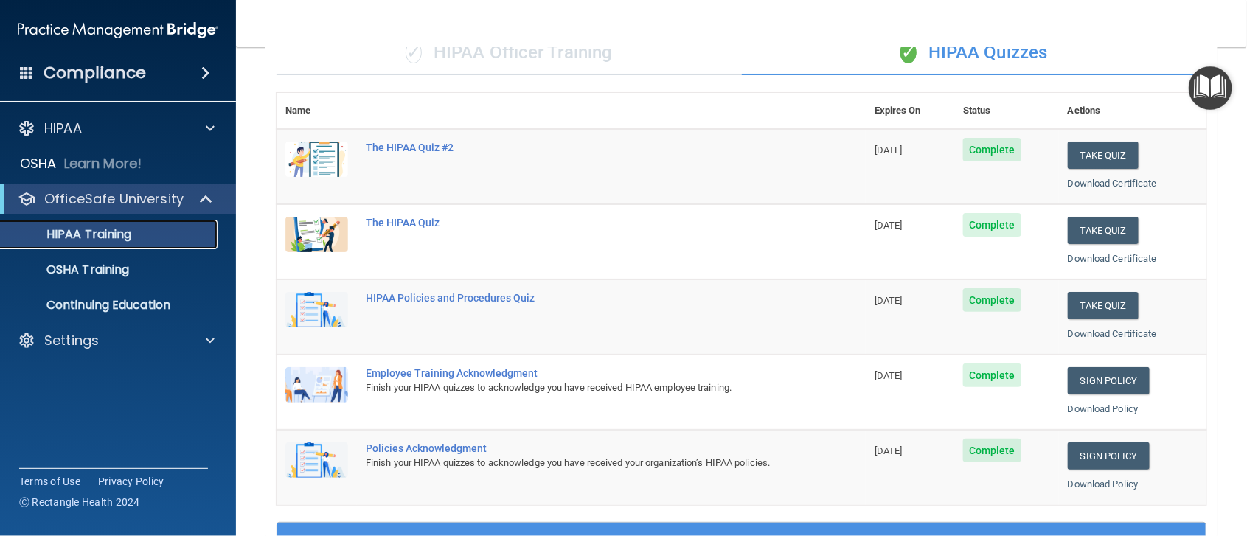
scroll to position [197, 0]
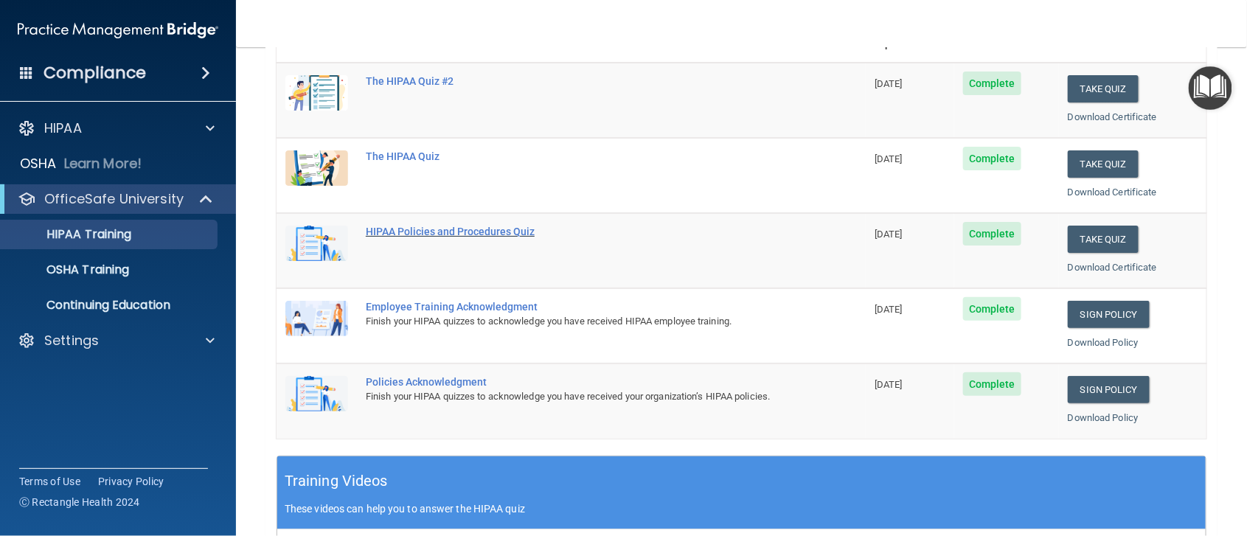
click at [456, 233] on div "HIPAA Policies and Procedures Quiz" at bounding box center [579, 232] width 426 height 12
